Goal: Task Accomplishment & Management: Manage account settings

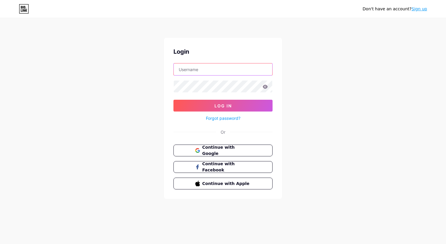
type input "[EMAIL_ADDRESS][DOMAIN_NAME]"
click at [264, 87] on icon at bounding box center [265, 87] width 5 height 4
click at [265, 86] on icon at bounding box center [265, 87] width 5 height 4
click at [266, 87] on icon at bounding box center [265, 87] width 5 height 4
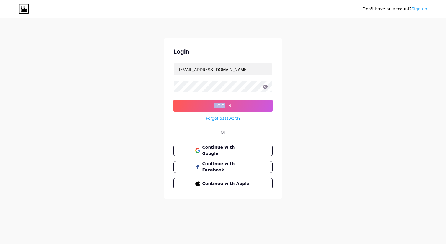
click at [266, 87] on icon at bounding box center [265, 87] width 5 height 4
click at [226, 103] on span "Log In" at bounding box center [223, 105] width 17 height 5
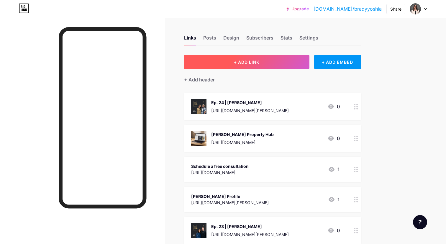
click at [271, 60] on button "+ ADD LINK" at bounding box center [246, 62] width 125 height 14
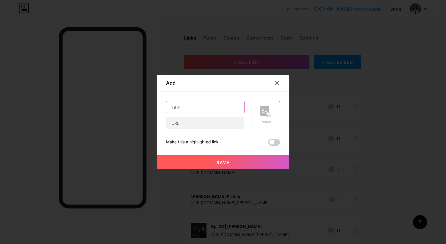
click at [197, 108] on input "text" at bounding box center [205, 107] width 78 height 12
drag, startPoint x: 193, startPoint y: 107, endPoint x: 260, endPoint y: 107, distance: 67.0
click at [260, 107] on div "Donate to OzHarvest CEO Cookoff Picture" at bounding box center [223, 115] width 114 height 28
paste input "OzHarvest's CEO CookOff"
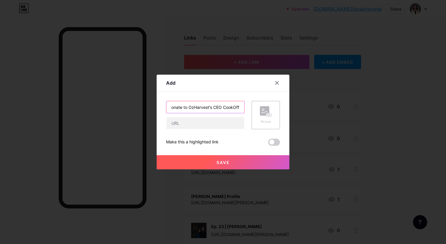
click at [188, 107] on input "Donate to OzHarvest's CEO CookOff" at bounding box center [205, 107] width 78 height 12
type input "Donate to OzHarvest's CEO CookOff"
click at [193, 106] on input "Donate to OzHarvest's CEO CookOff" at bounding box center [205, 107] width 78 height 12
click at [187, 124] on input "text" at bounding box center [205, 123] width 78 height 12
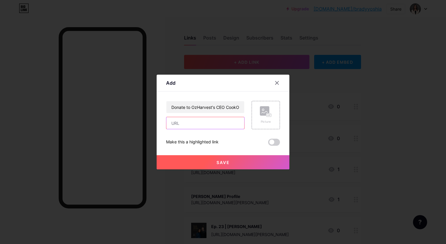
paste input "https://www.ceocookoff.com.au/fundraisers/bradyyoshia8121/ceo-cookoff-2025"
type input "https://www.ceocookoff.com.au/fundraisers/bradyyoshia8121/ceo-cookoff-2025"
click at [188, 106] on input "Donate to OzHarvest's CEO CookOff" at bounding box center [205, 107] width 78 height 12
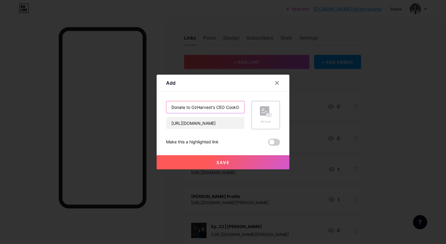
click at [188, 107] on input "Donate to OzHarvest's CEO CookOff" at bounding box center [205, 107] width 78 height 12
type input "Donate: OzHarvest's CEO CookOff"
click at [265, 117] on div "Picture" at bounding box center [266, 115] width 12 height 18
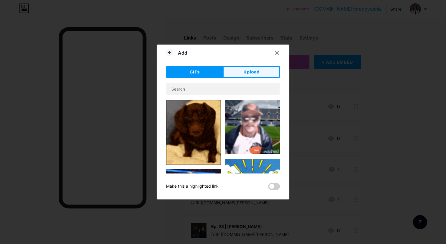
click at [253, 73] on span "Upload" at bounding box center [251, 72] width 16 height 6
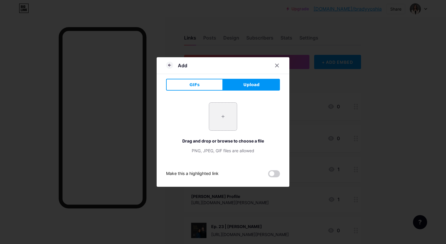
click at [232, 112] on input "file" at bounding box center [223, 117] width 28 height 28
type input "C:\fakepath\brady-yoshia-email-signature (1080 x 1080 px).png"
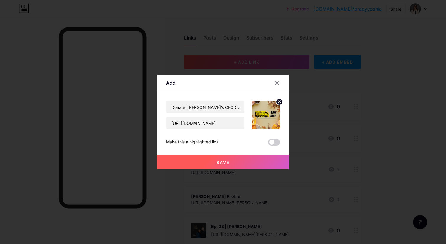
click at [228, 161] on span "Save" at bounding box center [223, 162] width 13 height 5
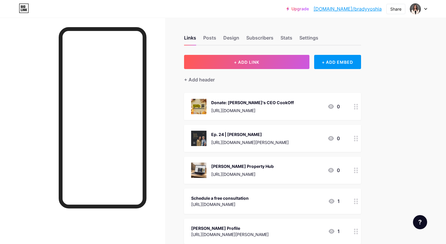
click at [281, 101] on div "Donate: OzHarvest's CEO CookOff" at bounding box center [252, 102] width 83 height 6
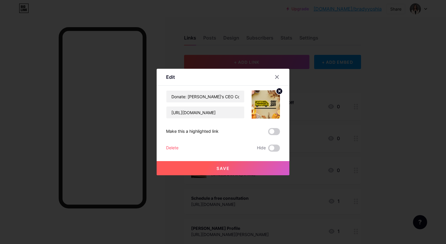
click at [279, 91] on icon at bounding box center [280, 91] width 2 height 2
click at [264, 101] on rect at bounding box center [264, 100] width 9 height 9
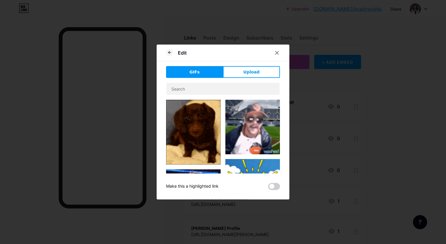
click at [250, 78] on div "GIFs Upload Content YouTube Play YouTube video without leaving your page. ADD V…" at bounding box center [223, 128] width 114 height 124
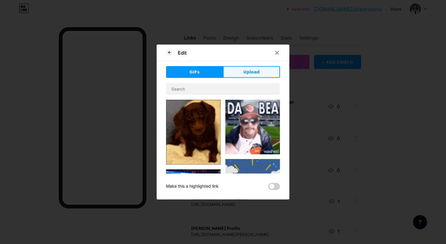
click at [250, 74] on span "Upload" at bounding box center [251, 72] width 16 height 6
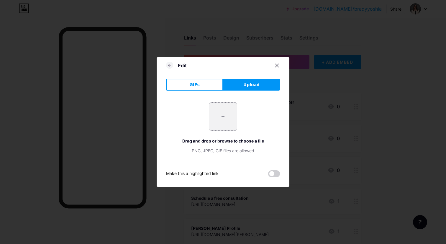
click at [228, 108] on input "file" at bounding box center [223, 117] width 28 height 28
click at [222, 117] on input "file" at bounding box center [223, 117] width 28 height 28
type input "C:\fakepath\2.png"
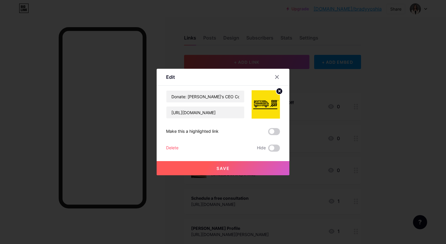
click at [228, 167] on span "Save" at bounding box center [223, 168] width 13 height 5
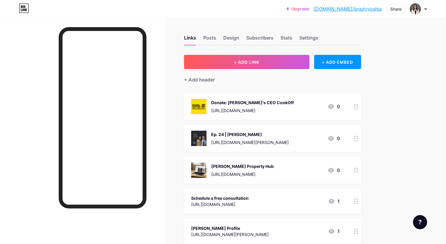
click at [425, 9] on icon at bounding box center [425, 9] width 3 height 2
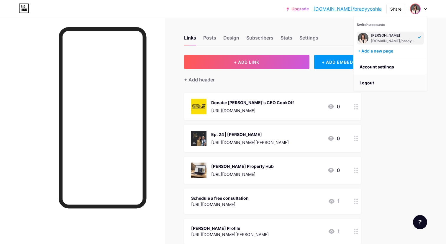
click at [394, 83] on li "Logout" at bounding box center [390, 83] width 73 height 16
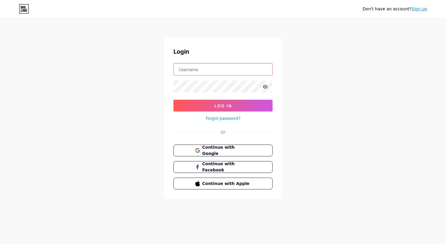
click at [208, 68] on input "text" at bounding box center [223, 69] width 99 height 12
click at [207, 71] on input "bradymarcsmentorship@axlecreative.com" at bounding box center [223, 69] width 99 height 12
type input "bradymarcsntorship@axlecreative.com"
click at [207, 71] on input "bradymarcsntorship@axlecreative.com" at bounding box center [223, 69] width 99 height 12
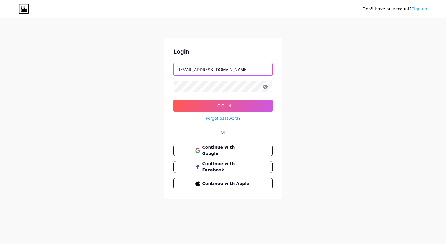
click at [207, 71] on input "bradymarcsntorship@axlecreative.com" at bounding box center [223, 69] width 99 height 12
type input "bradymarcs@axlecreative.com"
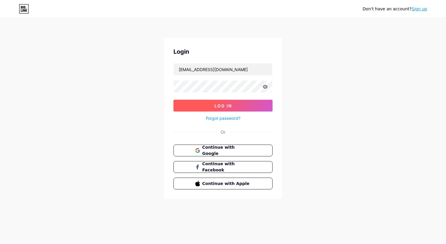
click at [218, 100] on button "Log In" at bounding box center [223, 106] width 99 height 12
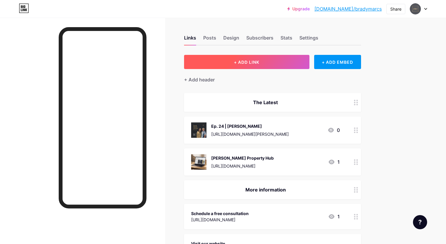
click at [256, 60] on span "+ ADD LINK" at bounding box center [246, 62] width 25 height 5
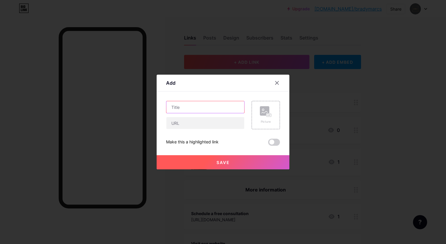
click at [187, 105] on input "text" at bounding box center [205, 107] width 78 height 12
click at [220, 107] on input "Donate: OzHarvest’s CEO CookOff" at bounding box center [205, 107] width 78 height 12
type input "Donate: OzHarvest’s CEO CookOff"
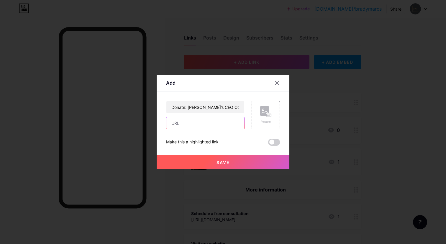
click at [229, 122] on input "text" at bounding box center [205, 123] width 78 height 12
paste input "https://www.ceocookoff.com.au/fundraisers/bradyyoshia8121/ceo-cookoff-2025"
type input "https://www.ceocookoff.com.au/fundraisers/bradyyoshia8121/ceo-cookoff-2025"
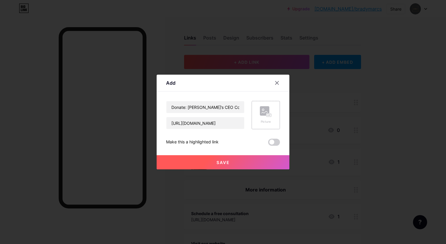
click at [266, 111] on rect at bounding box center [264, 110] width 9 height 9
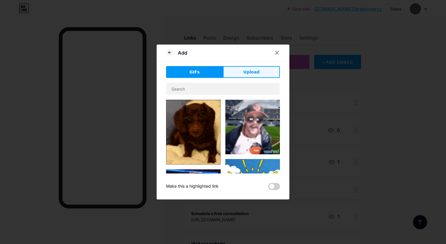
click at [249, 71] on span "Upload" at bounding box center [251, 72] width 16 height 6
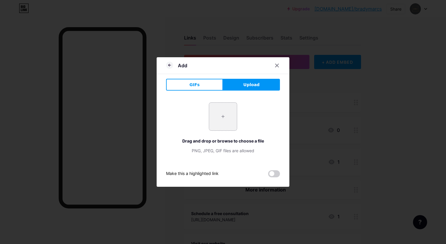
click at [220, 122] on input "file" at bounding box center [223, 117] width 28 height 28
type input "C:\fakepath\2.png"
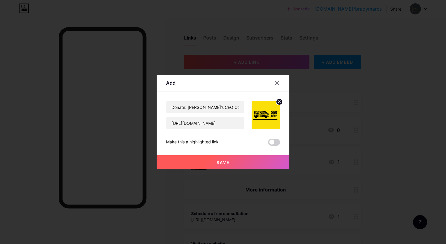
click at [243, 160] on button "Save" at bounding box center [223, 162] width 133 height 14
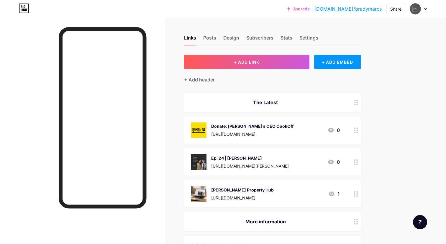
drag, startPoint x: 353, startPoint y: 192, endPoint x: 431, endPoint y: 0, distance: 207.2
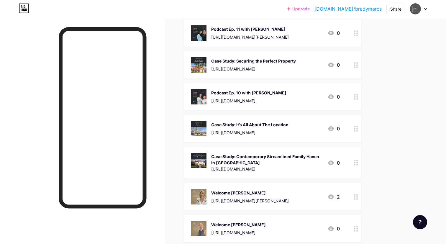
scroll to position [770, 0]
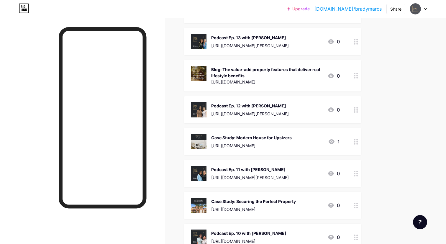
click at [422, 13] on div at bounding box center [418, 9] width 17 height 11
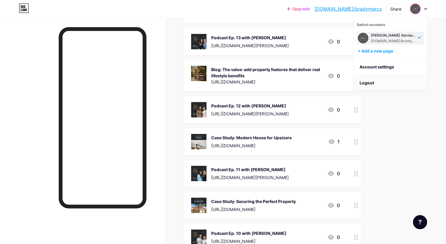
click at [390, 81] on li "Logout" at bounding box center [390, 83] width 73 height 16
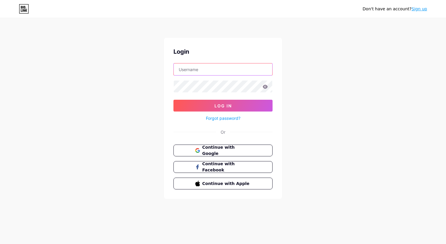
click at [231, 70] on input "text" at bounding box center [223, 69] width 99 height 12
type input "bradyyoshia@axlecreative.com"
click at [266, 87] on icon at bounding box center [265, 87] width 5 height 4
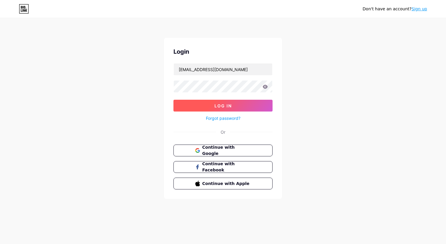
click at [246, 103] on button "Log In" at bounding box center [223, 106] width 99 height 12
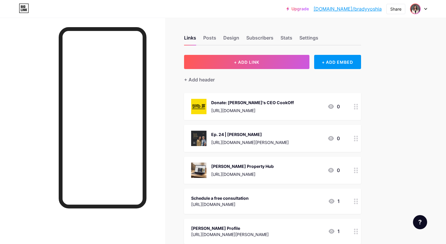
click at [417, 10] on img at bounding box center [415, 8] width 9 height 9
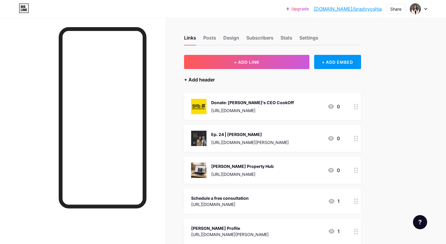
click at [207, 78] on div "+ Add header" at bounding box center [199, 79] width 31 height 7
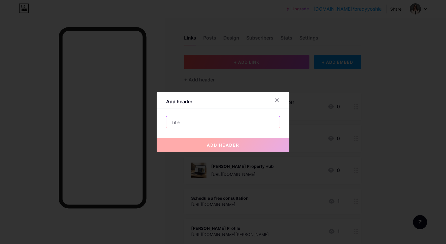
click at [187, 120] on input "text" at bounding box center [222, 122] width 113 height 12
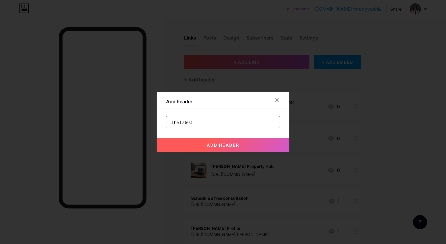
type input "The Latest"
click at [200, 145] on button "add header" at bounding box center [223, 145] width 133 height 14
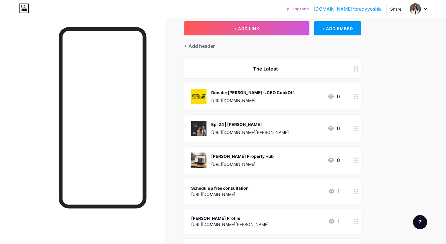
scroll to position [34, 0]
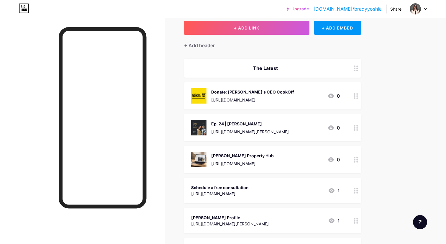
click at [205, 46] on div "+ Add header" at bounding box center [199, 45] width 31 height 7
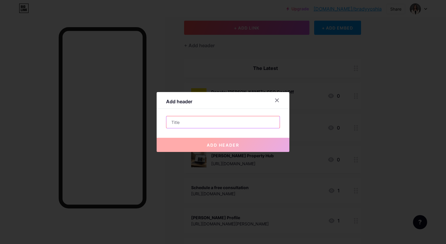
click at [188, 120] on input "text" at bounding box center [222, 122] width 113 height 12
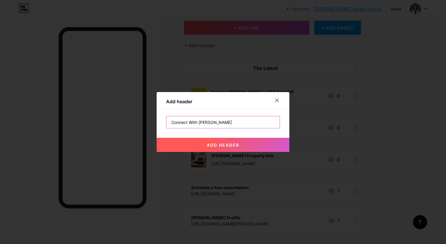
type input "Connect With Brady"
click at [217, 145] on span "add header" at bounding box center [223, 145] width 32 height 5
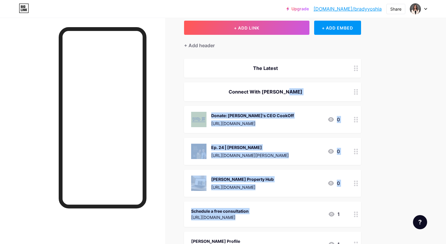
drag, startPoint x: 312, startPoint y: 92, endPoint x: 312, endPoint y: 162, distance: 69.9
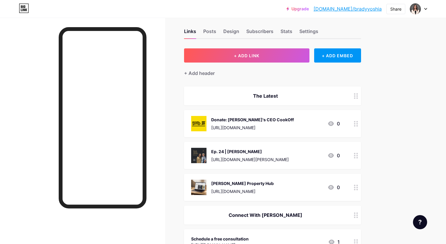
scroll to position [0, 0]
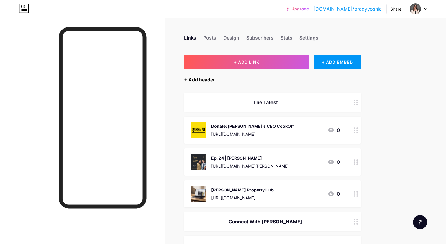
click at [207, 81] on div "+ Add header" at bounding box center [199, 79] width 31 height 7
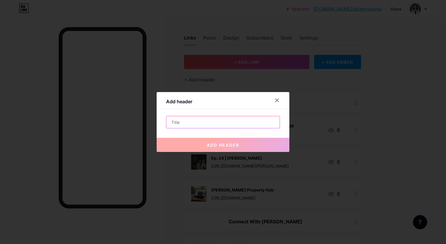
click at [191, 119] on input "text" at bounding box center [222, 122] width 113 height 12
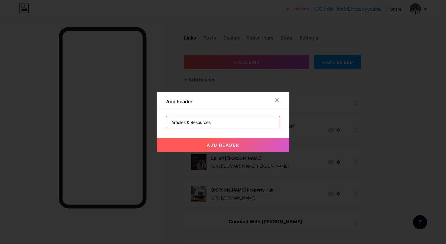
type input "Articles & Resources"
click at [210, 145] on span "add header" at bounding box center [223, 145] width 32 height 5
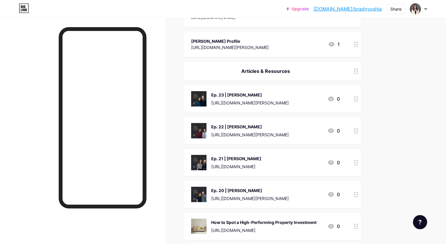
scroll to position [235, 0]
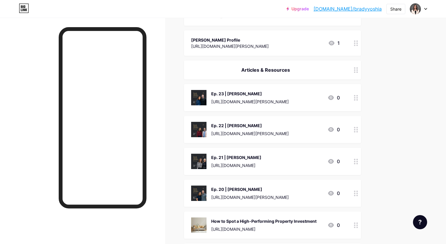
click at [349, 69] on div "Articles & Resources" at bounding box center [272, 69] width 177 height 19
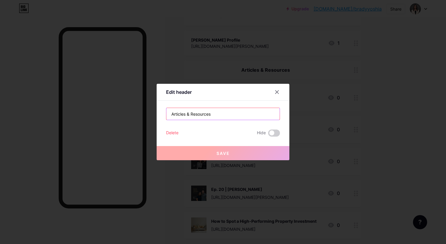
click at [225, 115] on input "Articles & Resources" at bounding box center [222, 114] width 113 height 12
click at [195, 116] on input "Articles & Resources" at bounding box center [222, 114] width 113 height 12
drag, startPoint x: 192, startPoint y: 115, endPoint x: 133, endPoint y: 116, distance: 58.4
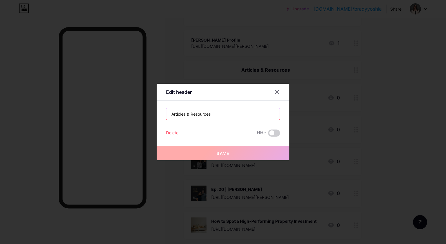
click at [133, 116] on div "Edit header Articles & Resources Delete Hide Save" at bounding box center [223, 122] width 446 height 244
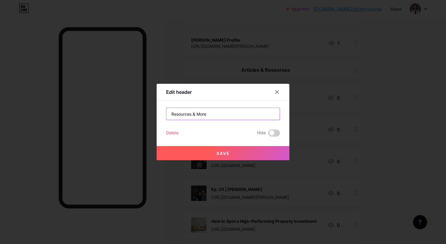
type input "Resources & More"
click at [187, 151] on button "Save" at bounding box center [223, 153] width 133 height 14
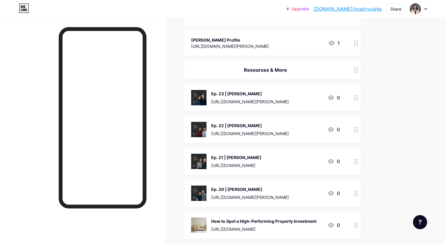
scroll to position [228, 0]
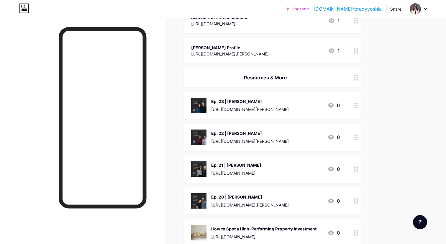
click at [324, 77] on div "Resources & More" at bounding box center [265, 77] width 149 height 7
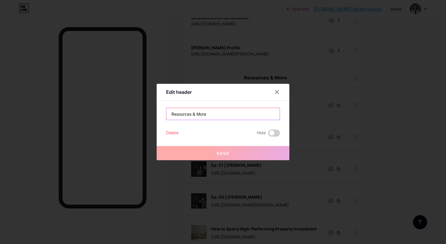
click at [212, 114] on input "Resources & More" at bounding box center [222, 114] width 113 height 12
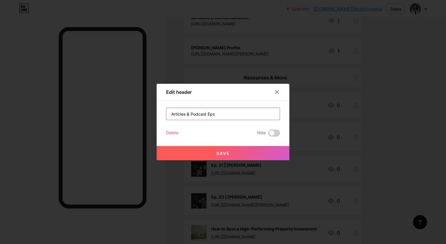
type input "Articles & Podcast Eps"
click at [228, 151] on span "Save" at bounding box center [223, 153] width 13 height 5
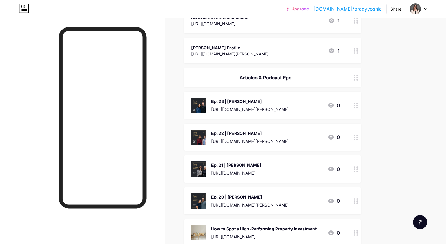
click at [353, 80] on div at bounding box center [356, 77] width 10 height 19
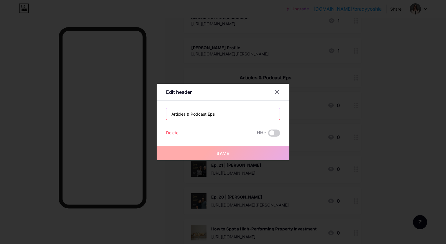
click at [238, 112] on input "Articles & Podcast Eps" at bounding box center [222, 114] width 113 height 12
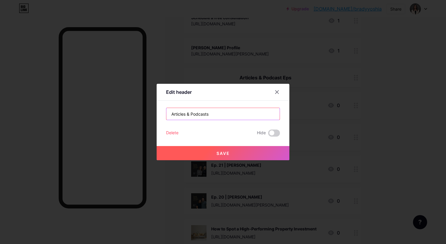
type input "Articles & Podcasts"
click at [224, 153] on span "Save" at bounding box center [223, 153] width 13 height 5
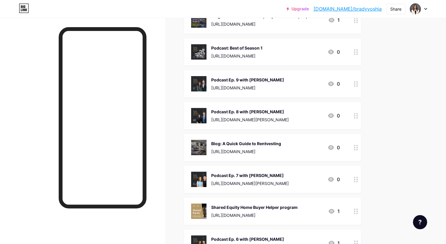
scroll to position [1054, 0]
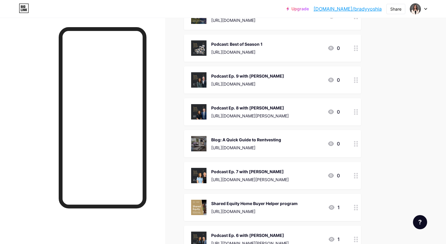
click at [284, 76] on div "Podcast Ep. 9 with Ben Power" at bounding box center [247, 76] width 73 height 6
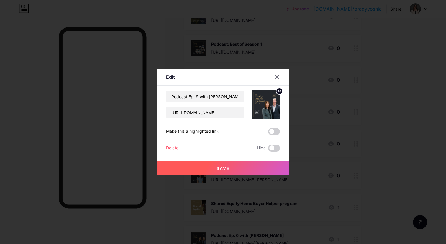
click at [175, 147] on div "Delete" at bounding box center [172, 148] width 12 height 7
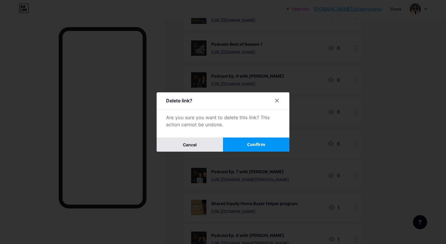
click at [199, 148] on button "Cancel" at bounding box center [190, 145] width 66 height 14
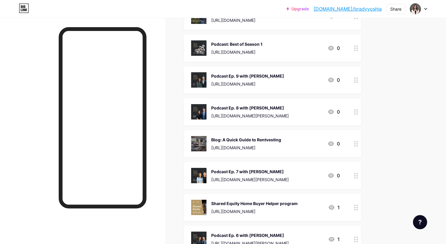
click at [275, 74] on div "Podcast Ep. 9 with Ben Power" at bounding box center [247, 76] width 73 height 6
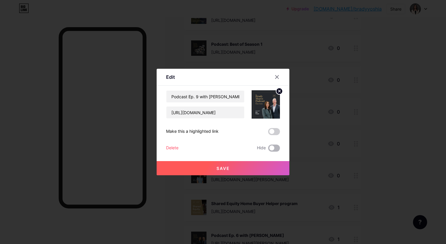
click at [276, 145] on span at bounding box center [274, 148] width 12 height 7
click at [268, 150] on input "checkbox" at bounding box center [268, 150] width 0 height 0
click at [265, 163] on button "Save" at bounding box center [223, 168] width 133 height 14
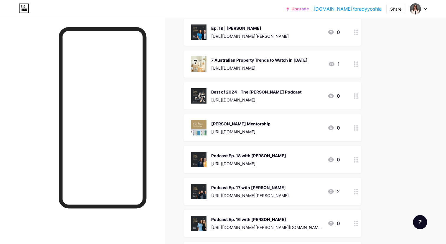
scroll to position [0, 0]
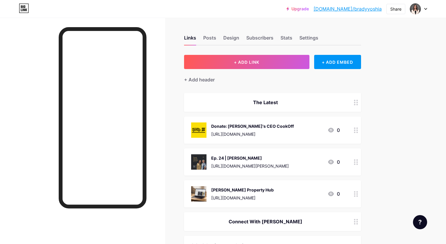
drag, startPoint x: 276, startPoint y: 113, endPoint x: 285, endPoint y: 135, distance: 23.9
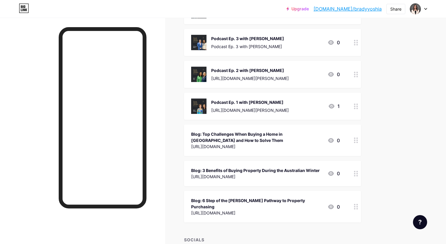
scroll to position [1670, 0]
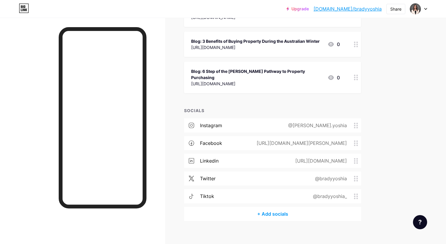
click at [227, 171] on div "twitter @bradyyoshia" at bounding box center [272, 178] width 177 height 14
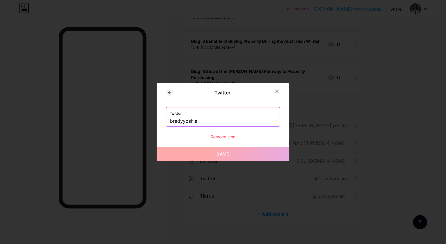
click at [222, 137] on div "Remove icon" at bounding box center [223, 137] width 114 height 6
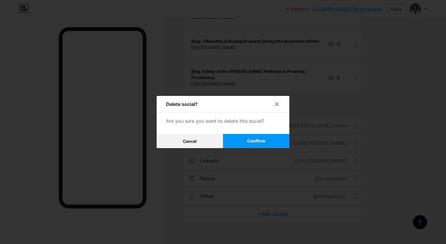
click at [251, 140] on span "Confirm" at bounding box center [256, 141] width 18 height 6
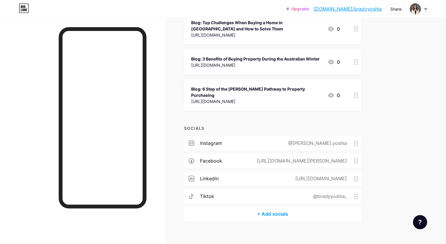
click at [325, 157] on div "https://www.facebook.com/BuyersAgent.brady.yoshia" at bounding box center [300, 160] width 107 height 7
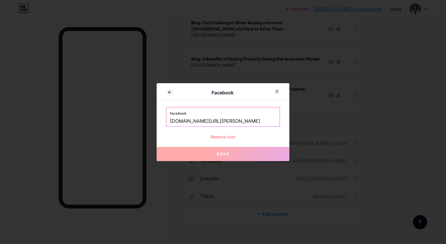
click at [237, 120] on input "www.facebook.com/BuyersAgent.brady.yoshia" at bounding box center [223, 121] width 106 height 10
click at [276, 93] on icon at bounding box center [277, 91] width 5 height 5
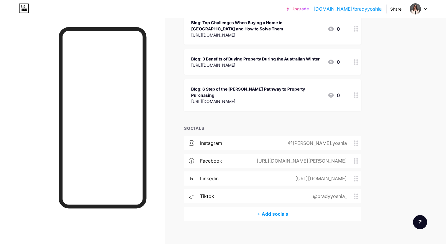
click at [326, 193] on div "@bradyyoshia_" at bounding box center [329, 196] width 50 height 7
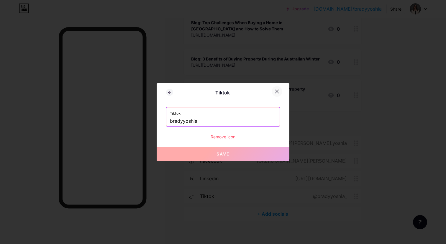
click at [276, 89] on icon at bounding box center [277, 91] width 5 height 5
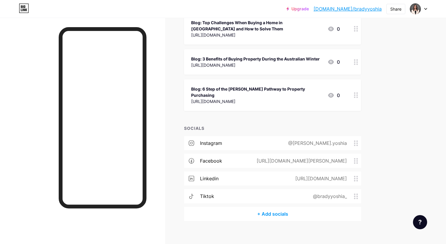
click at [201, 193] on div "tiktok" at bounding box center [207, 196] width 14 height 7
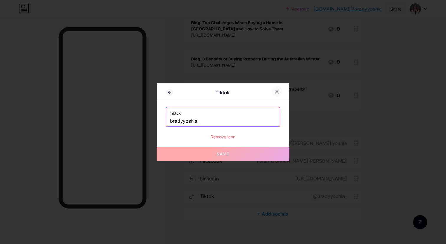
click at [276, 90] on icon at bounding box center [277, 91] width 5 height 5
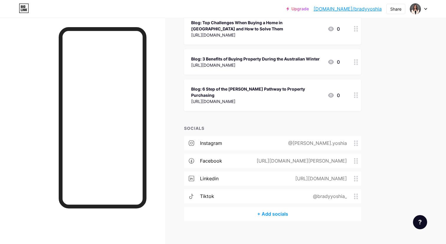
click at [293, 189] on div "tiktok @bradyyoshia_" at bounding box center [272, 196] width 177 height 14
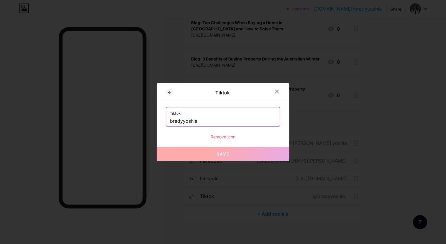
click at [225, 138] on div "Remove icon" at bounding box center [223, 137] width 114 height 6
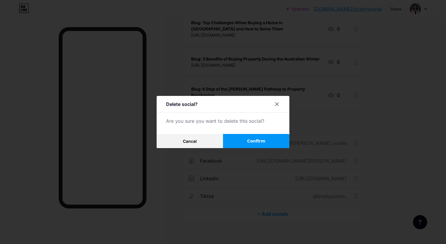
click at [241, 142] on button "Confirm" at bounding box center [256, 141] width 66 height 14
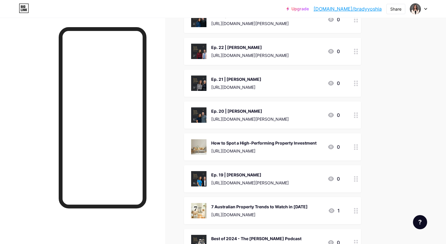
scroll to position [0, 0]
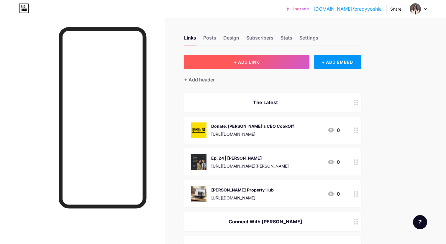
click at [257, 60] on span "+ ADD LINK" at bounding box center [246, 62] width 25 height 5
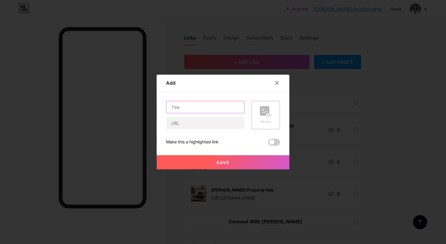
click at [189, 105] on input "text" at bounding box center [205, 107] width 78 height 12
type input "Brady Marcs Podcast"
click at [277, 82] on icon at bounding box center [277, 83] width 5 height 5
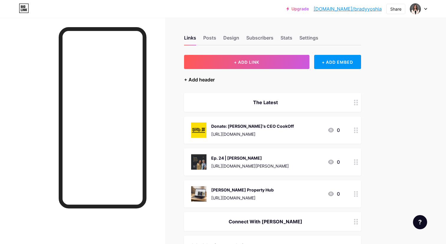
click at [207, 80] on div "+ Add header" at bounding box center [199, 79] width 31 height 7
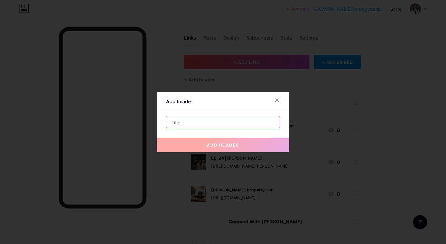
click at [188, 125] on input "text" at bounding box center [222, 122] width 113 height 12
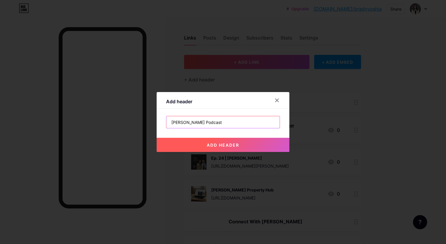
type input "Brady Marcs Podcast"
click at [215, 147] on button "add header" at bounding box center [223, 145] width 133 height 14
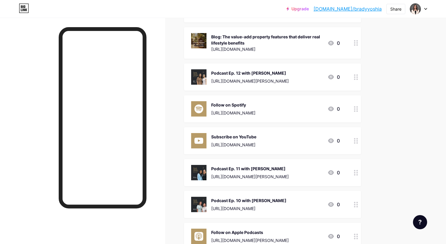
scroll to position [856, 0]
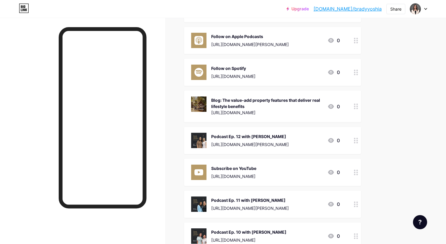
drag, startPoint x: 350, startPoint y: 174, endPoint x: 348, endPoint y: 79, distance: 95.3
click at [348, 79] on span "The Latest Donate: OzHarvest's CEO CookOff https://www.ceocookoff.com.au/fundra…" at bounding box center [272, 84] width 177 height 1694
click at [383, 151] on div "Links Posts Design Subscribers Stats Settings + ADD LINK + ADD EMBED + Add head…" at bounding box center [193, 106] width 386 height 1891
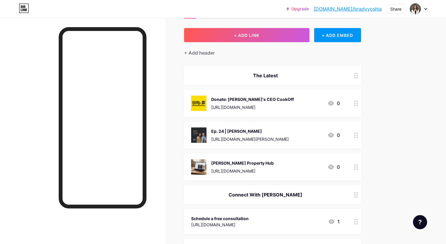
scroll to position [0, 0]
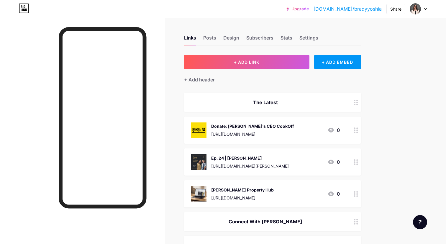
drag, startPoint x: 355, startPoint y: 96, endPoint x: 154, endPoint y: 1, distance: 222.0
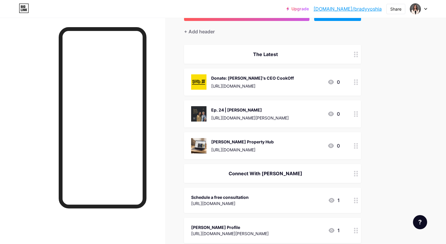
scroll to position [142, 0]
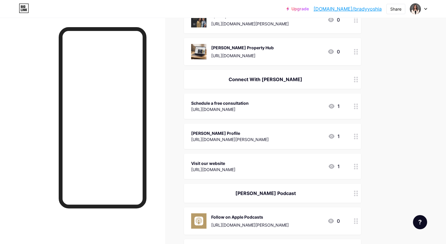
click at [263, 106] on div "Schedule a free consultation https://bit.ly/bradyyoshia 1" at bounding box center [265, 106] width 149 height 14
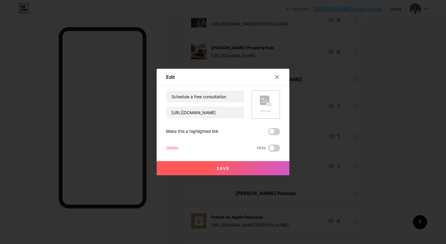
click at [269, 103] on rect at bounding box center [269, 104] width 5 height 3
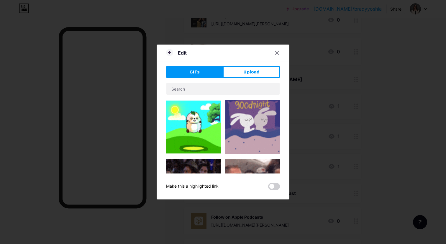
click at [257, 79] on div "GIFs Upload Content YouTube Play YouTube video without leaving your page. ADD V…" at bounding box center [223, 128] width 114 height 124
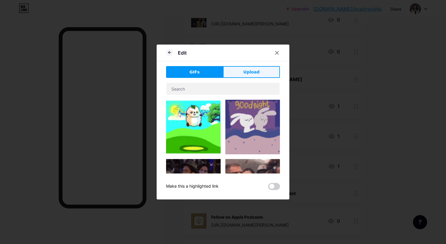
click at [254, 70] on span "Upload" at bounding box center [251, 72] width 16 height 6
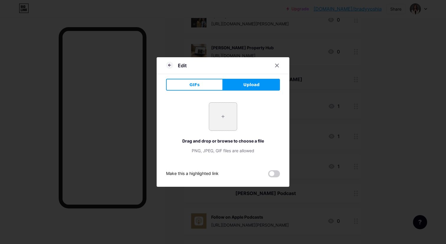
click at [222, 119] on input "file" at bounding box center [223, 117] width 28 height 28
type input "C:\fakepath\6.png"
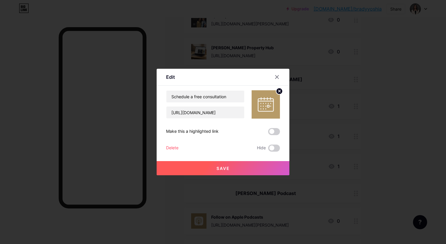
click at [262, 169] on button "Save" at bounding box center [223, 168] width 133 height 14
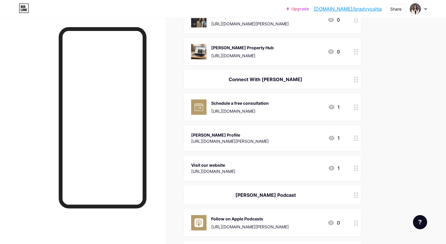
click at [254, 135] on div "Brady Yoshia Profile" at bounding box center [230, 135] width 78 height 6
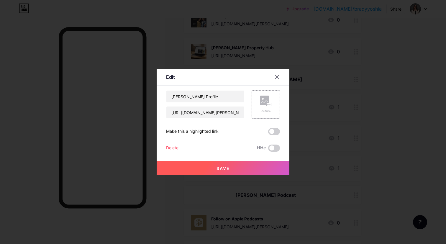
click at [265, 103] on rect at bounding box center [264, 100] width 9 height 9
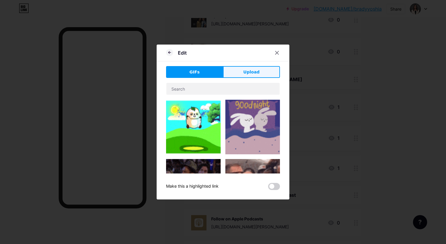
click at [248, 72] on span "Upload" at bounding box center [251, 72] width 16 height 6
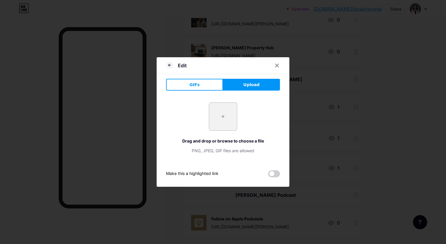
click at [224, 114] on input "file" at bounding box center [223, 117] width 28 height 28
type input "C:\fakepath\11.png"
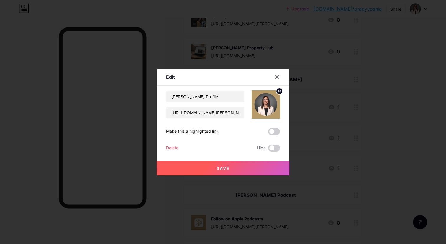
click at [239, 171] on button "Save" at bounding box center [223, 168] width 133 height 14
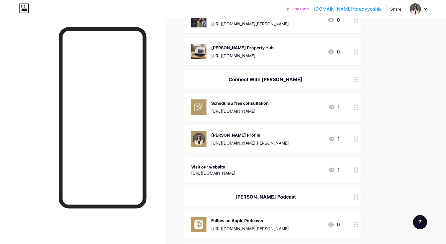
click at [259, 164] on div "Visit our website https://www.bradymarcs.com.au 1" at bounding box center [265, 170] width 149 height 14
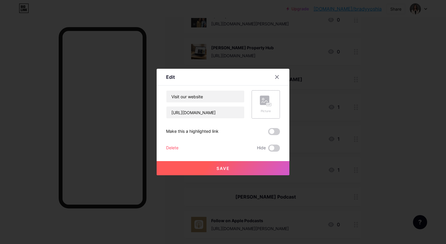
click at [269, 100] on rect at bounding box center [264, 100] width 9 height 9
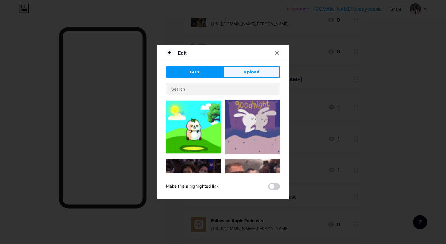
click at [248, 73] on span "Upload" at bounding box center [251, 72] width 16 height 6
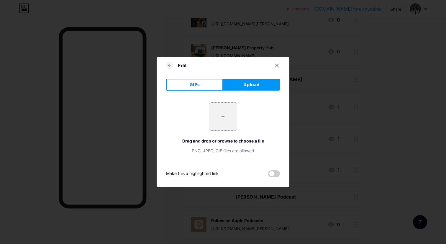
click at [220, 119] on input "file" at bounding box center [223, 117] width 28 height 28
type input "C:\fakepath\9.png"
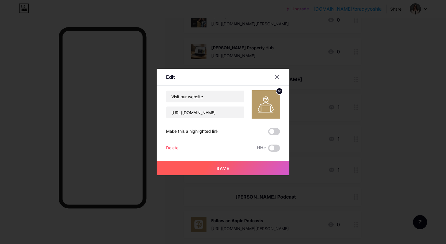
click at [243, 167] on button "Save" at bounding box center [223, 168] width 133 height 14
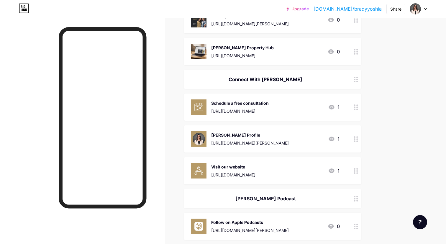
click at [255, 165] on div "Visit our website" at bounding box center [233, 167] width 44 height 6
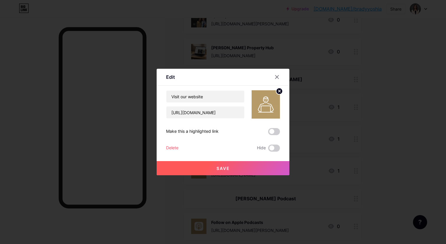
click at [264, 99] on img at bounding box center [266, 104] width 28 height 28
click at [280, 91] on icon at bounding box center [280, 91] width 2 height 2
click at [270, 98] on icon at bounding box center [266, 101] width 12 height 11
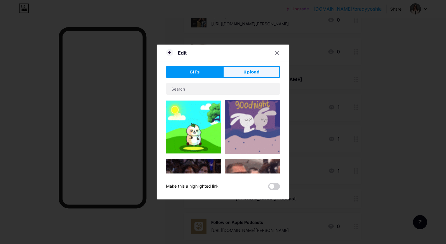
click at [261, 72] on button "Upload" at bounding box center [251, 72] width 57 height 12
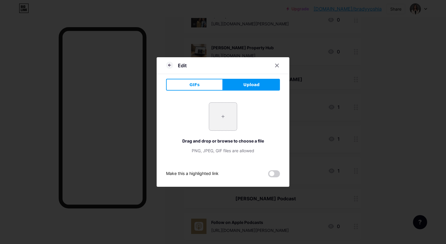
click at [227, 123] on input "file" at bounding box center [223, 117] width 28 height 28
type input "C:\fakepath\2.png"
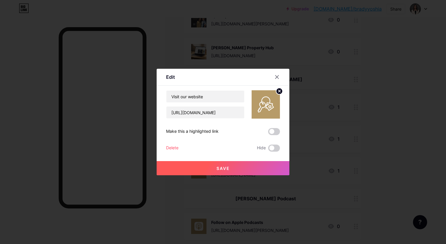
click at [244, 164] on button "Save" at bounding box center [223, 168] width 133 height 14
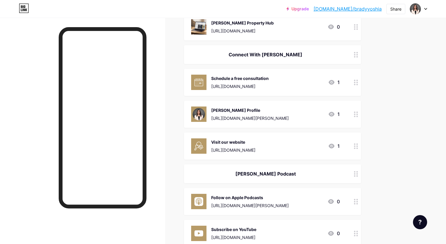
scroll to position [173, 0]
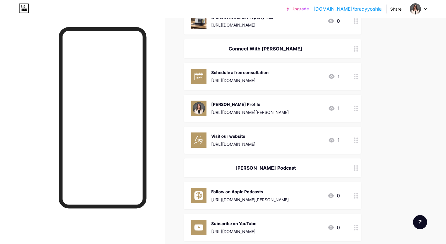
click at [315, 106] on div "Brady Yoshia Profile https://www.bradymarcs.com.au/team/brady-yoshia/ 1" at bounding box center [265, 108] width 149 height 15
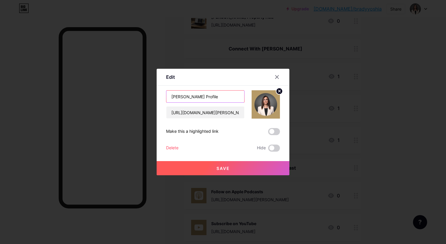
click at [197, 96] on input "Brady Yoshia Profile" at bounding box center [205, 97] width 78 height 12
type input "Brady Yoshia’s Profile"
click at [233, 171] on button "Save" at bounding box center [223, 168] width 133 height 14
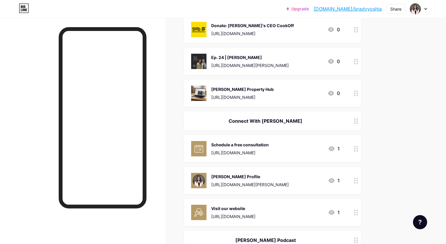
scroll to position [0, 0]
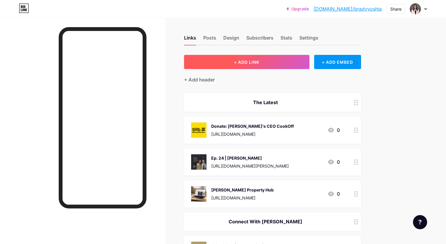
click at [243, 63] on span "+ ADD LINK" at bounding box center [246, 62] width 25 height 5
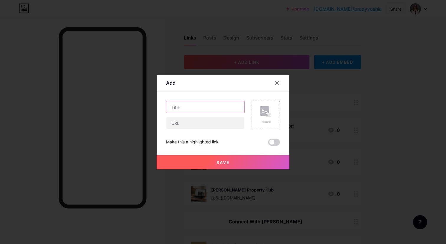
click at [211, 105] on input "text" at bounding box center [205, 107] width 78 height 12
type input "Subscribe to Property Perspective on Linkedin"
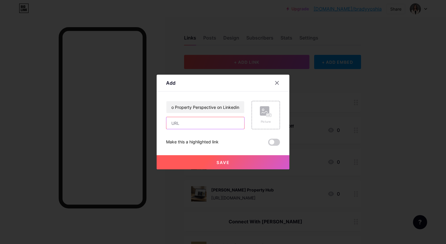
scroll to position [0, 0]
click at [218, 124] on input "text" at bounding box center [205, 123] width 78 height 12
paste input "https://www.linkedin.com/newsletters/property-perspective-7011621848685715456/"
type input "https://www.linkedin.com/newsletters/property-perspective-7011621848685715456/"
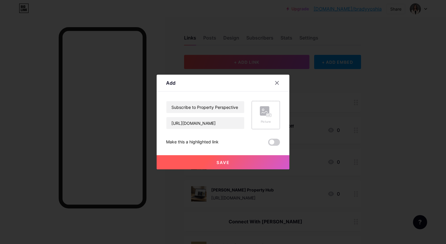
scroll to position [0, 0]
click at [266, 113] on rect at bounding box center [264, 110] width 9 height 9
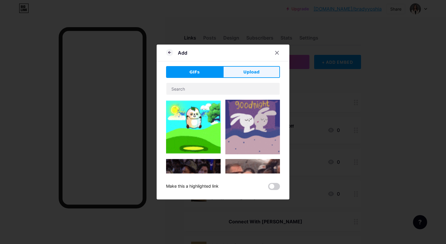
click at [256, 74] on span "Upload" at bounding box center [251, 72] width 16 height 6
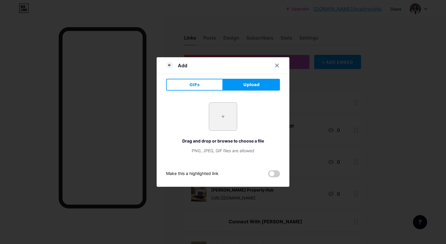
click at [218, 116] on input "file" at bounding box center [223, 117] width 28 height 28
type input "C:\fakepath\4.png"
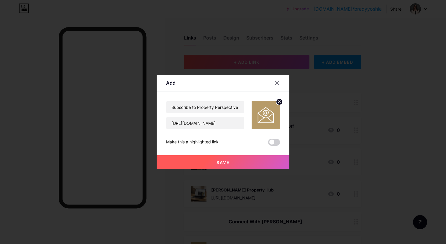
click at [243, 160] on button "Save" at bounding box center [223, 162] width 133 height 14
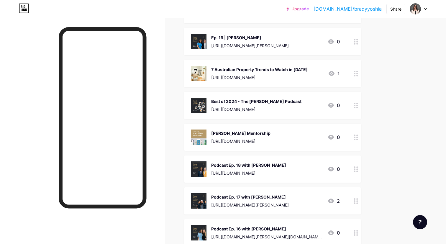
scroll to position [639, 0]
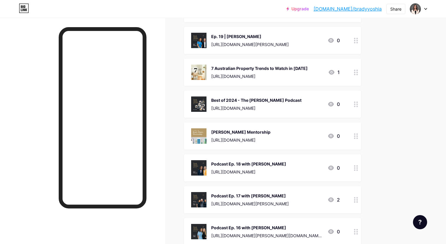
drag, startPoint x: 355, startPoint y: 115, endPoint x: 268, endPoint y: 1, distance: 144.1
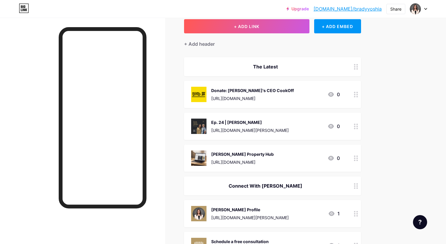
scroll to position [0, 0]
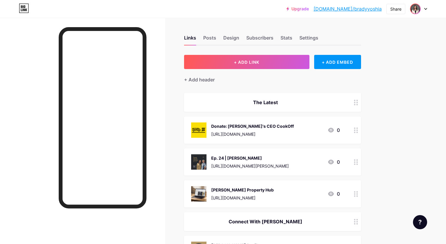
click at [415, 13] on img at bounding box center [415, 8] width 9 height 9
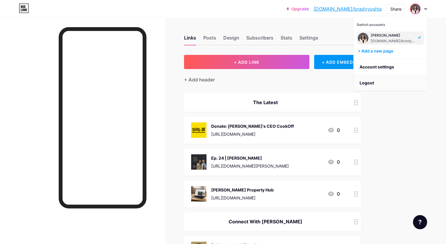
click at [371, 81] on li "Logout" at bounding box center [390, 83] width 73 height 16
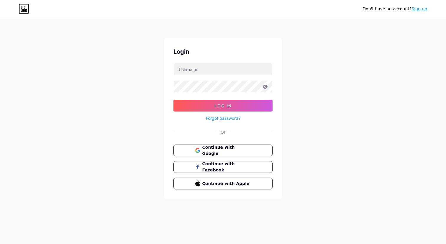
click at [371, 83] on div "Don't have an account? Sign up Login Log In Forgot password? Or Continue with G…" at bounding box center [223, 109] width 446 height 218
click at [230, 70] on input "text" at bounding box center [223, 69] width 99 height 12
type input "bm"
type input "bmcanberra@axlecreative.com"
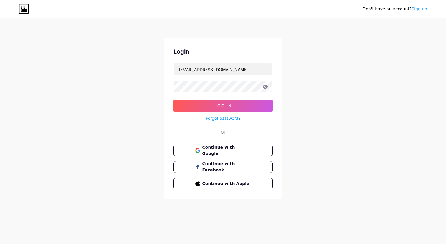
click at [263, 87] on icon at bounding box center [265, 87] width 5 height 4
click at [239, 102] on button "Log In" at bounding box center [223, 106] width 99 height 12
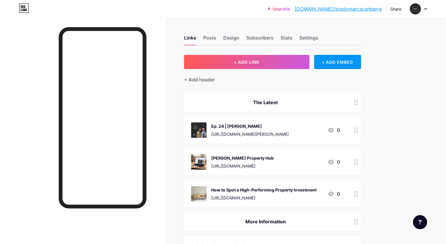
click at [425, 9] on icon at bounding box center [425, 9] width 3 height 2
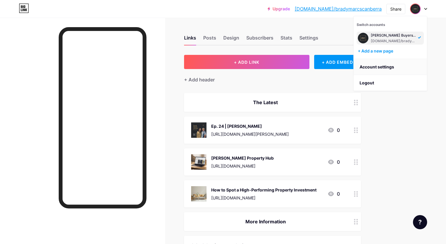
click at [375, 63] on link "Account settings" at bounding box center [390, 67] width 73 height 16
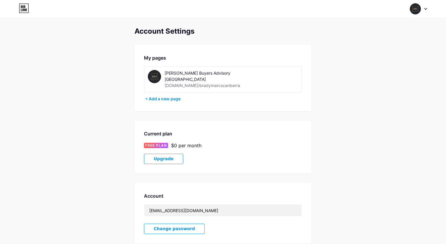
scroll to position [86, 0]
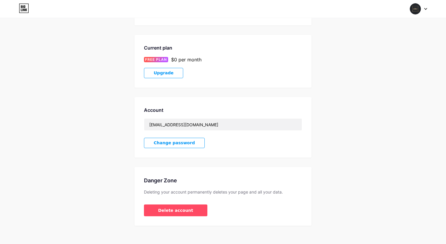
click at [183, 140] on button "Change password" at bounding box center [174, 143] width 61 height 10
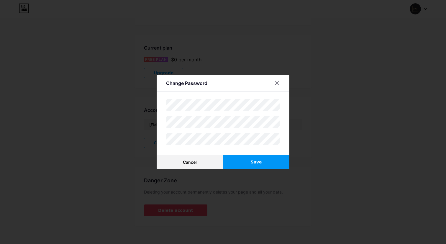
click at [256, 161] on span "Save" at bounding box center [256, 162] width 11 height 6
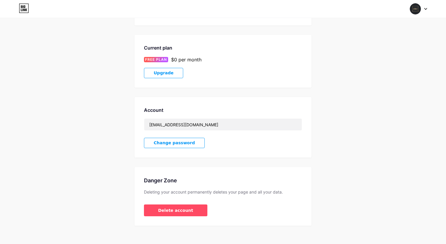
scroll to position [0, 0]
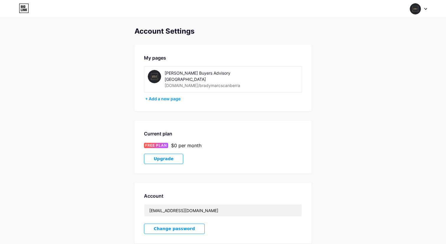
click at [424, 9] on div at bounding box center [418, 9] width 17 height 11
click at [375, 81] on li "Logout" at bounding box center [390, 83] width 73 height 16
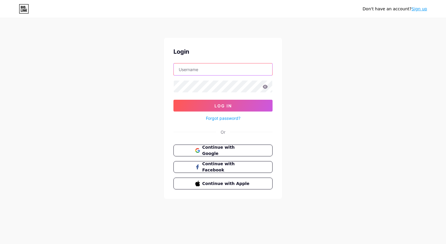
click at [212, 70] on input "text" at bounding box center [223, 69] width 99 height 12
type input "bmcanberra@axlecreative.com"
click at [234, 65] on input "bmcanberra@axlecreative.com" at bounding box center [223, 69] width 99 height 12
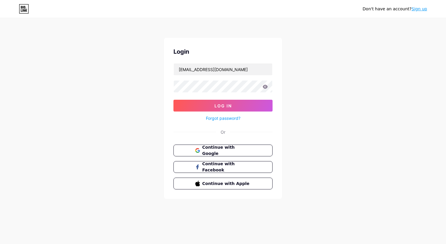
click at [325, 53] on div "Don't have an account? Sign up Login bmcanberra@axlecreative.com Log In Forgot …" at bounding box center [223, 109] width 446 height 218
click at [235, 71] on input "bmcanberra@axlecreative.com" at bounding box center [223, 69] width 99 height 12
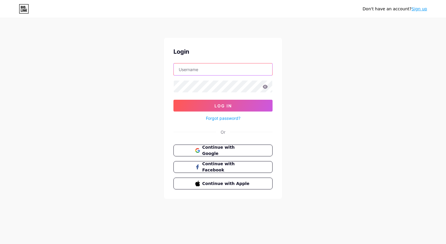
type input "bmpm@axlecreative.com"
click at [288, 71] on div "Don't have an account? Sign up Login bmpm@axlecreative.com Log In Forgot passwo…" at bounding box center [223, 109] width 446 height 218
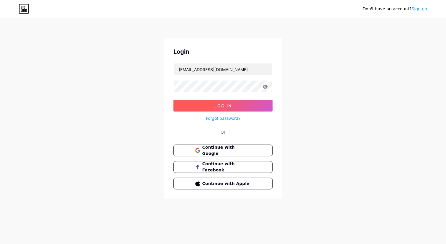
click at [232, 101] on button "Log In" at bounding box center [223, 106] width 99 height 12
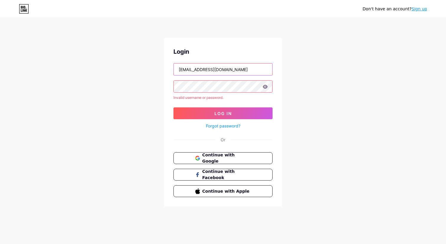
click at [223, 64] on input "bmpm@axlecreative.com" at bounding box center [223, 69] width 99 height 12
click at [225, 69] on input "bmpm@axlecreative.com" at bounding box center [223, 69] width 99 height 12
type input "bmpm@axlecreative.com"
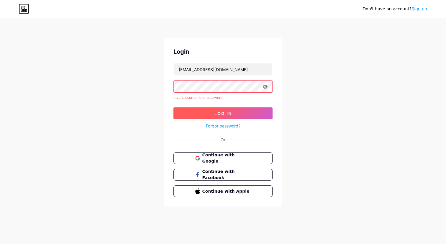
click at [222, 112] on span "Log In" at bounding box center [223, 113] width 17 height 5
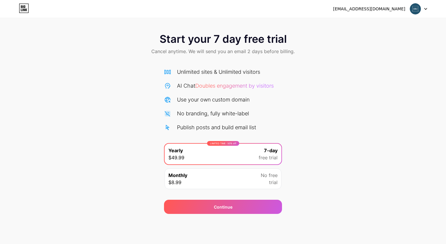
click at [25, 8] on icon at bounding box center [24, 8] width 10 height 9
click at [425, 10] on icon at bounding box center [425, 9] width 3 height 2
click at [387, 26] on li "Logout" at bounding box center [390, 24] width 73 height 16
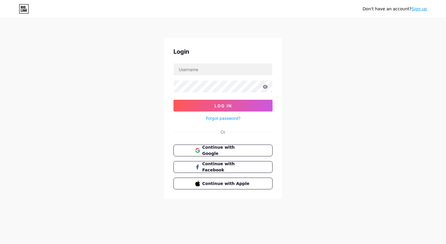
click at [22, 8] on icon at bounding box center [21, 7] width 1 height 3
